Goal: Navigation & Orientation: Find specific page/section

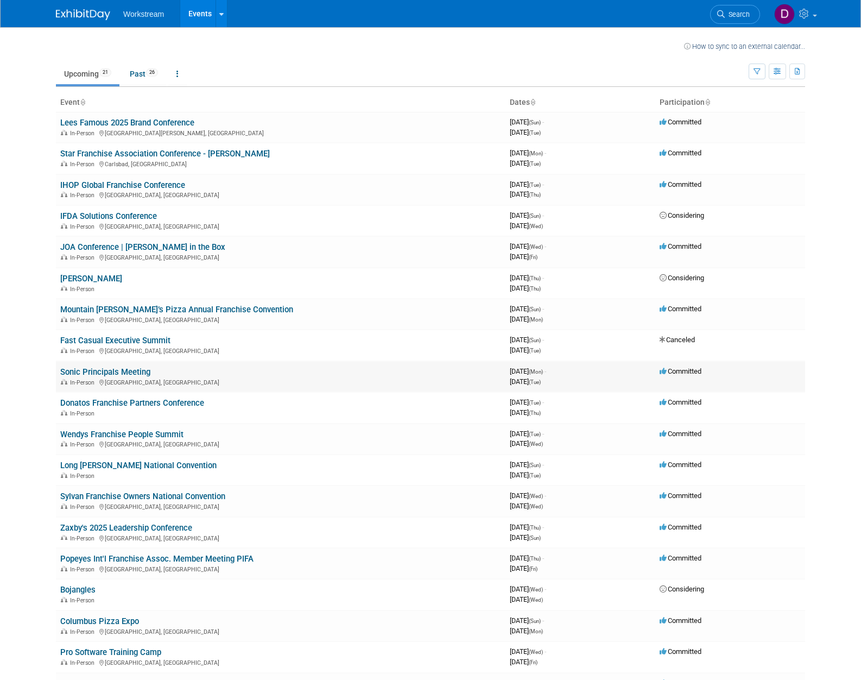
click at [81, 372] on link "Sonic Principals Meeting" at bounding box center [105, 372] width 90 height 10
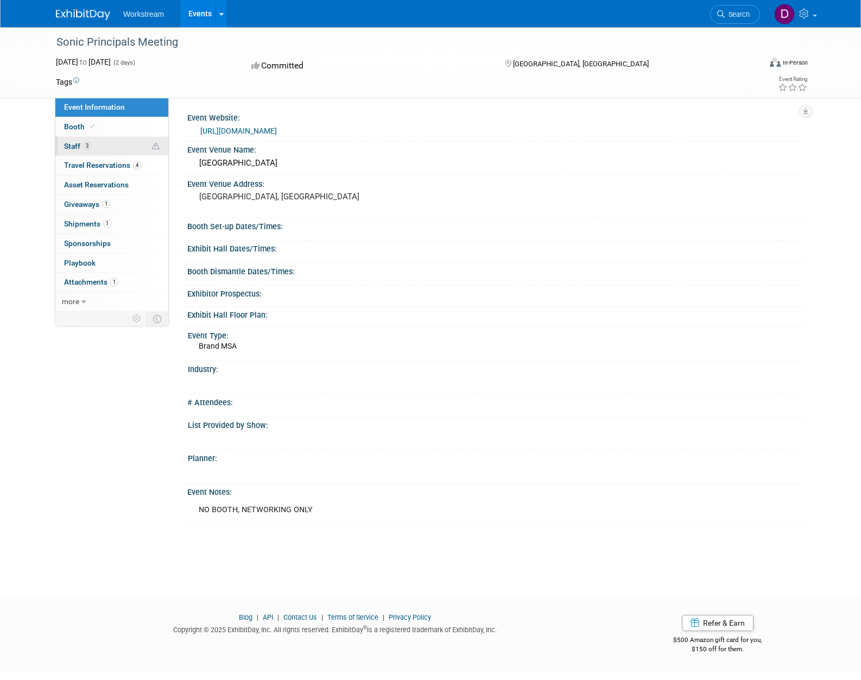
click at [110, 140] on link "3 Staff 3" at bounding box center [111, 146] width 113 height 19
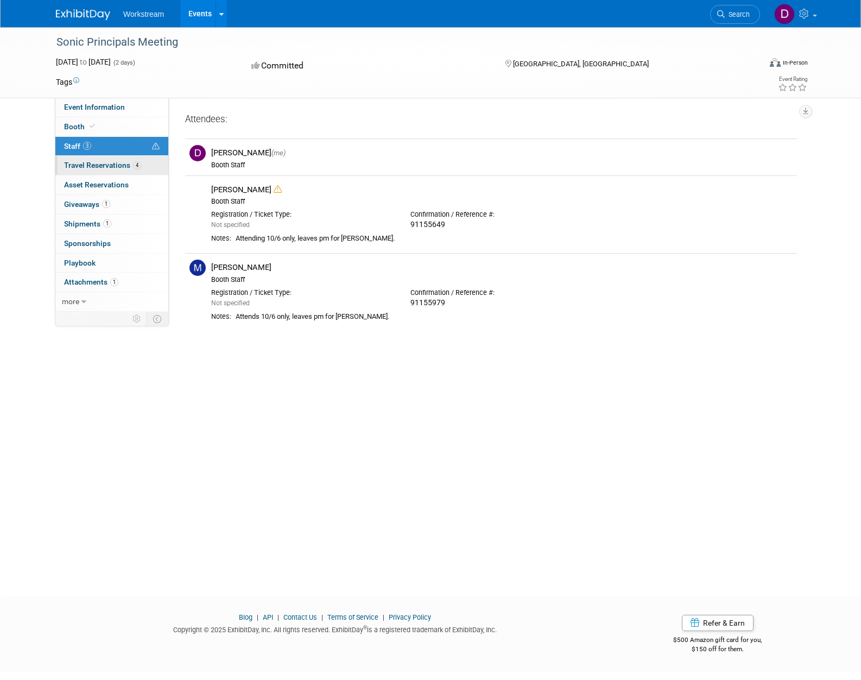
click at [89, 166] on span "Travel Reservations 4" at bounding box center [102, 165] width 77 height 9
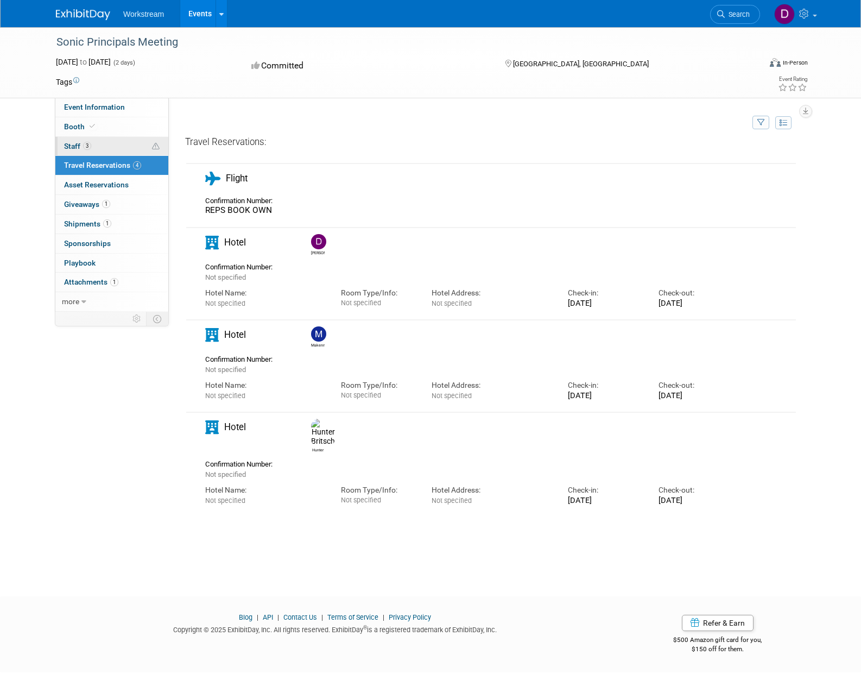
click at [102, 140] on link "3 Staff 3" at bounding box center [111, 146] width 113 height 19
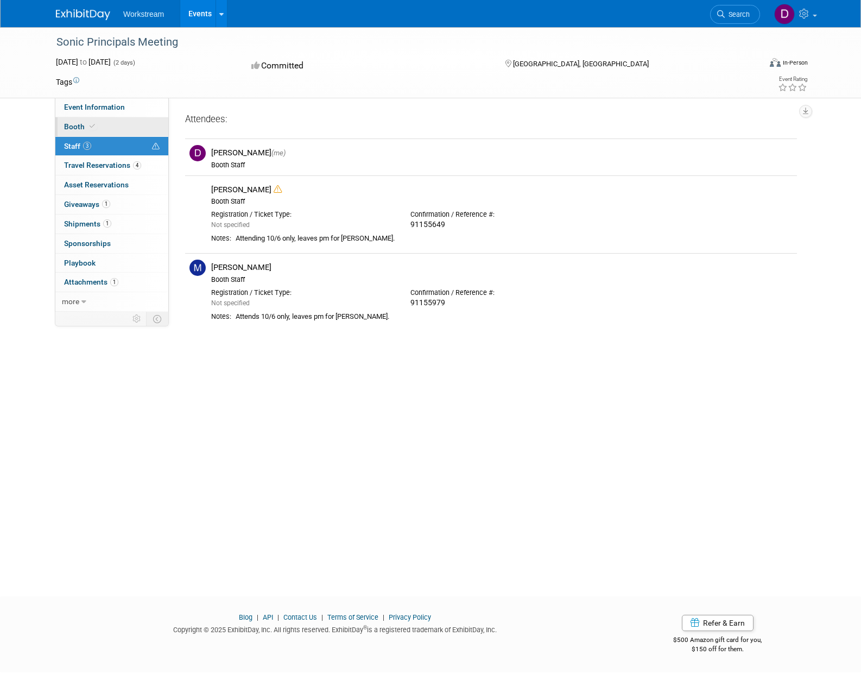
click at [109, 119] on link "Booth" at bounding box center [111, 126] width 113 height 19
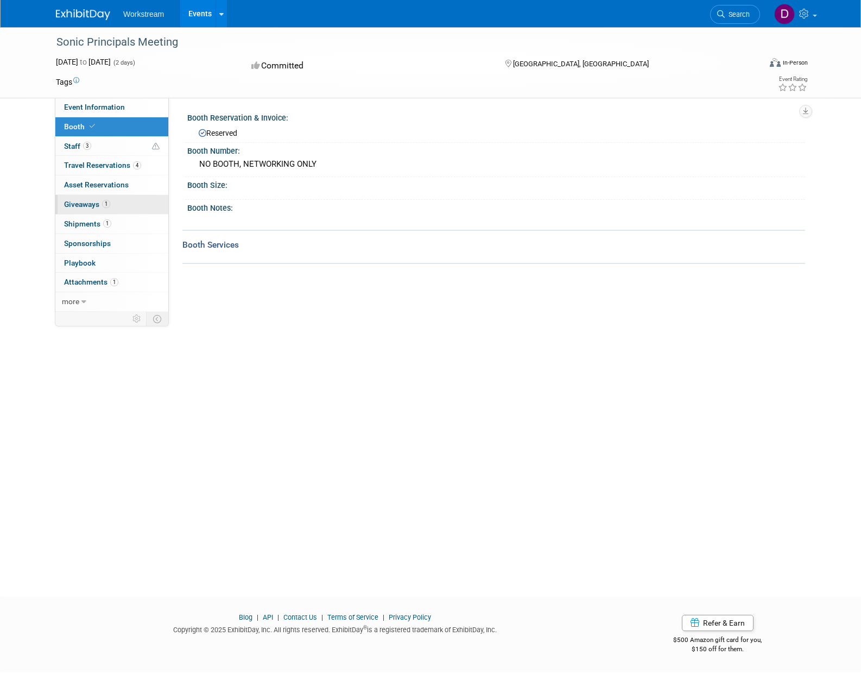
click at [103, 197] on link "1 Giveaways 1" at bounding box center [111, 204] width 113 height 19
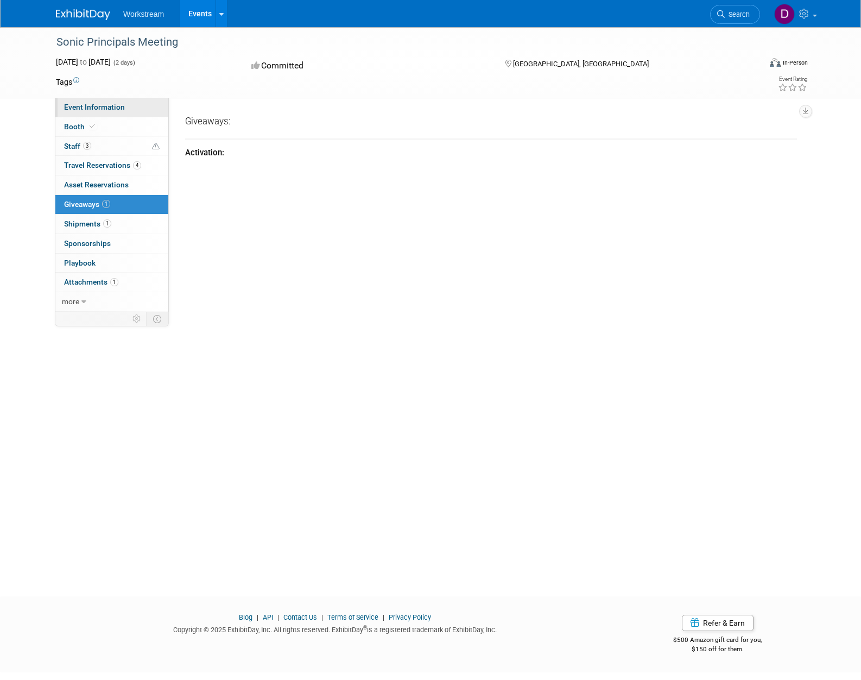
click at [119, 110] on span "Event Information" at bounding box center [94, 107] width 61 height 9
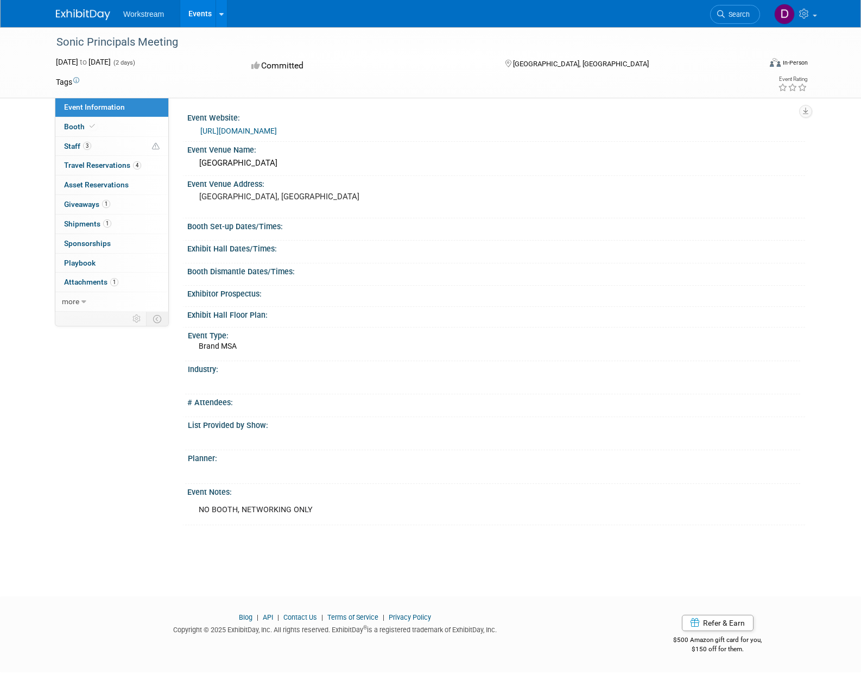
click at [274, 131] on link "[URL][DOMAIN_NAME]" at bounding box center [238, 130] width 77 height 9
